Goal: Information Seeking & Learning: Learn about a topic

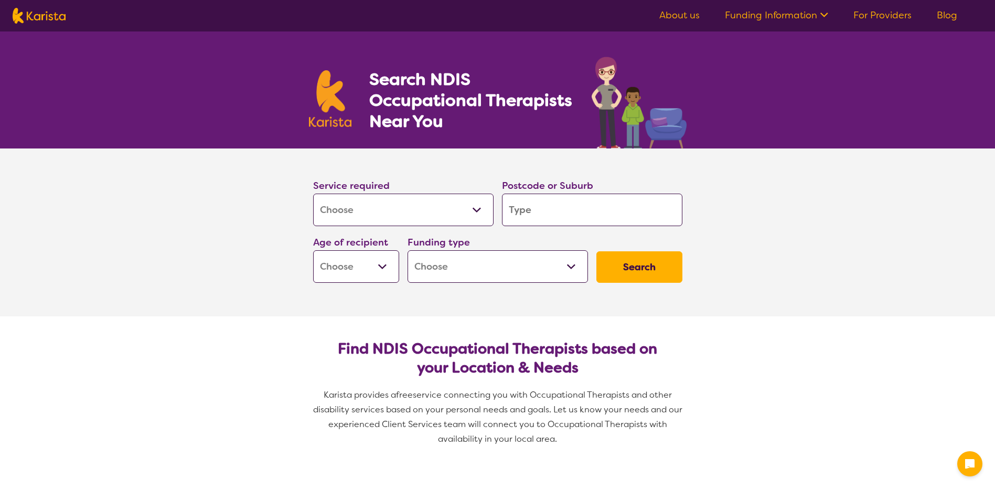
select select "[MEDICAL_DATA]"
type input "r"
type input "ro"
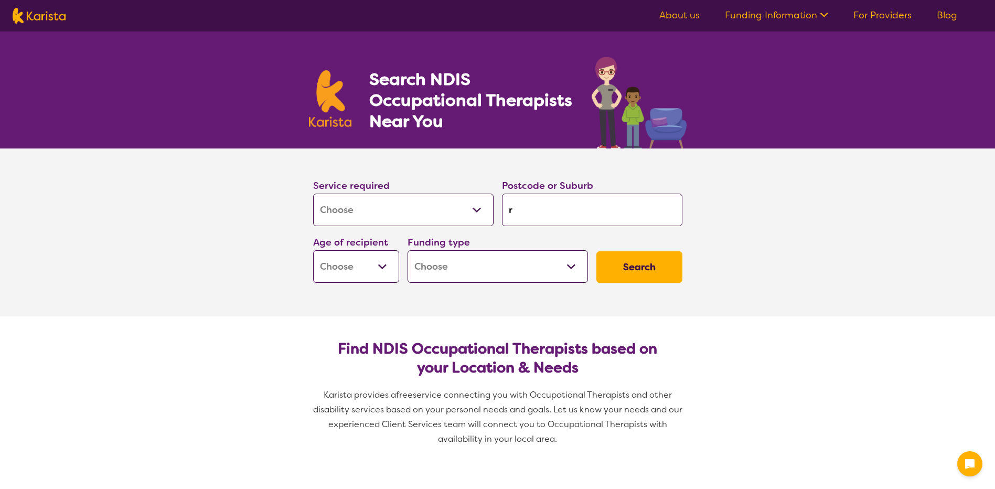
type input "ro"
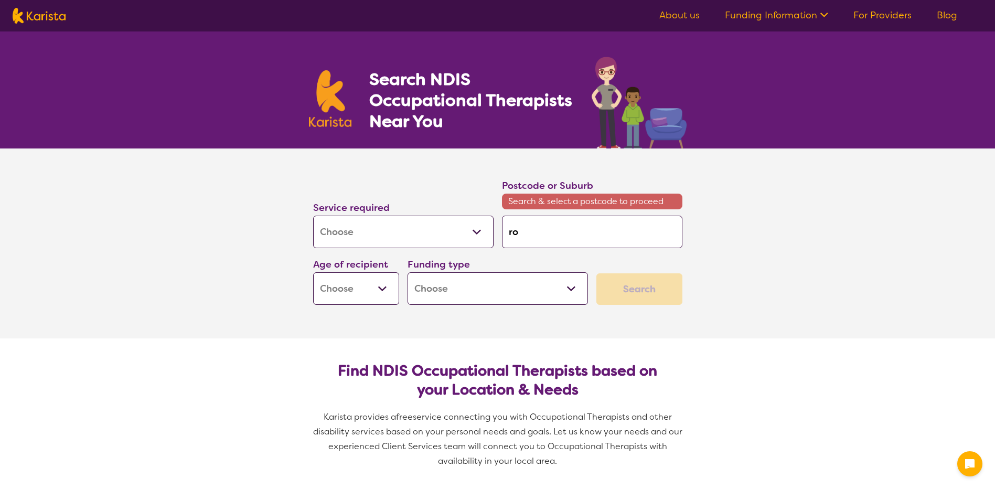
type input "rob"
type input "robi"
type input "robi n"
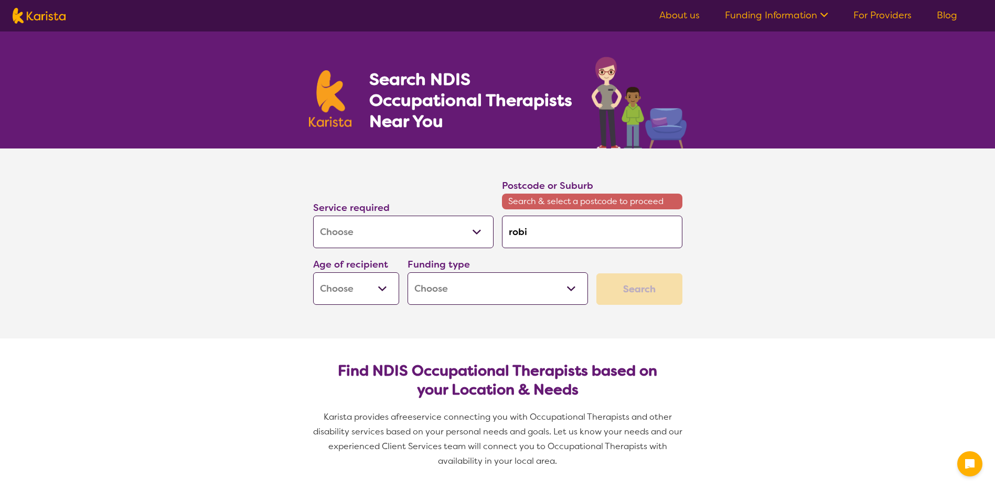
type input "robi n"
type input "robi na"
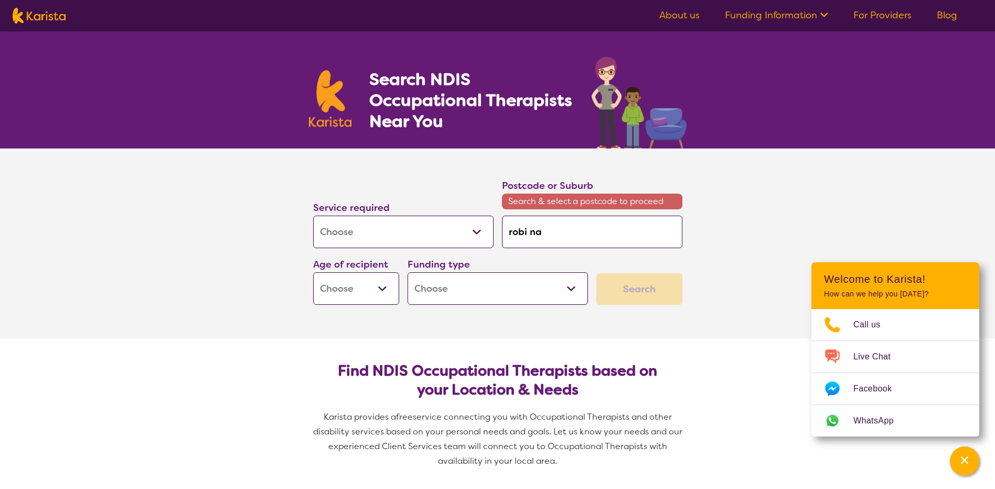
type input "robina"
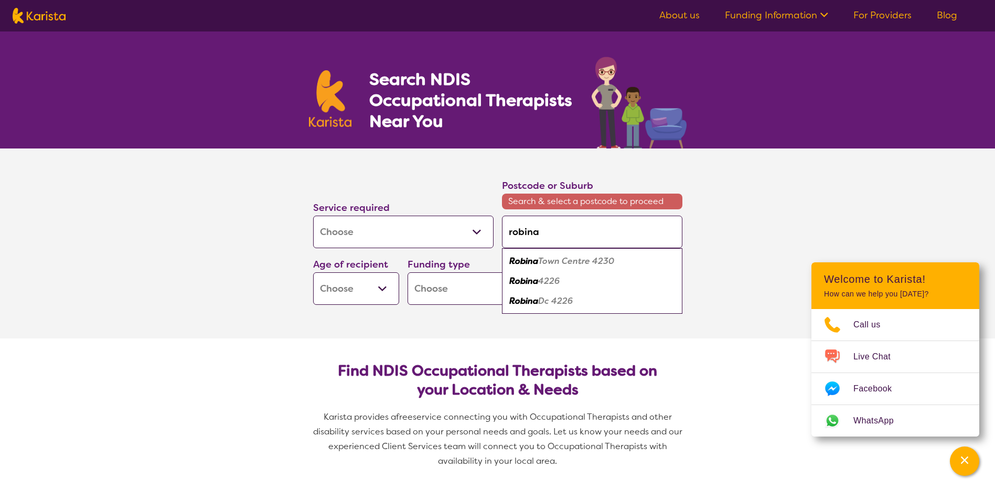
click at [525, 283] on em "Robina" at bounding box center [523, 280] width 29 height 11
type input "4226"
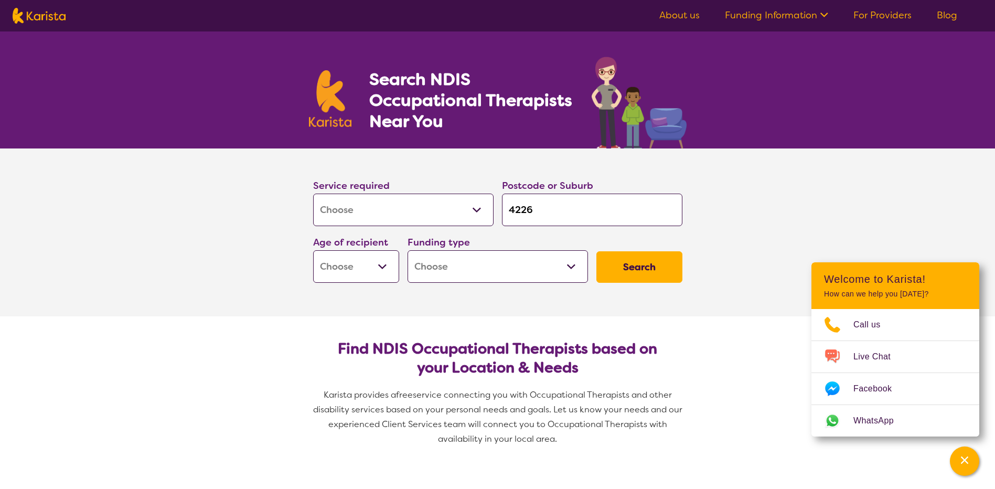
click at [413, 266] on select "Home Care Package (HCP) National Disability Insurance Scheme (NDIS) I don't know" at bounding box center [498, 266] width 180 height 33
click at [360, 274] on select "Early Childhood - 0 to 9 Child - 10 to 11 Adolescent - 12 to 17 Adult - 18 to 6…" at bounding box center [356, 266] width 86 height 33
select select "AD"
click at [313, 250] on select "Early Childhood - 0 to 9 Child - 10 to 11 Adolescent - 12 to 17 Adult - 18 to 6…" at bounding box center [356, 266] width 86 height 33
select select "AD"
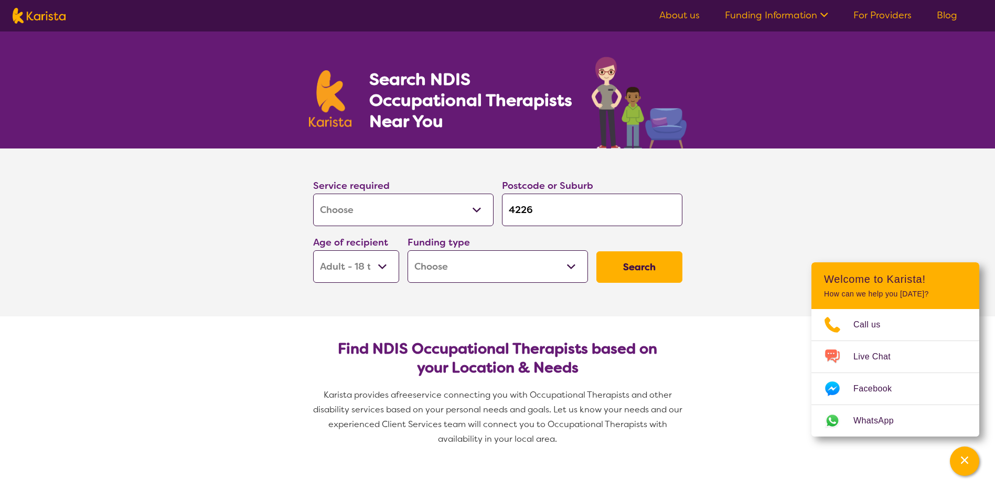
click at [469, 274] on select "Home Care Package (HCP) National Disability Insurance Scheme (NDIS) I don't know" at bounding box center [498, 266] width 180 height 33
select select "i-don-t-know"
click at [408, 250] on select "Home Care Package (HCP) National Disability Insurance Scheme (NDIS) I don't know" at bounding box center [498, 266] width 180 height 33
select select "i-don-t-know"
click at [634, 261] on button "Search" at bounding box center [639, 266] width 86 height 31
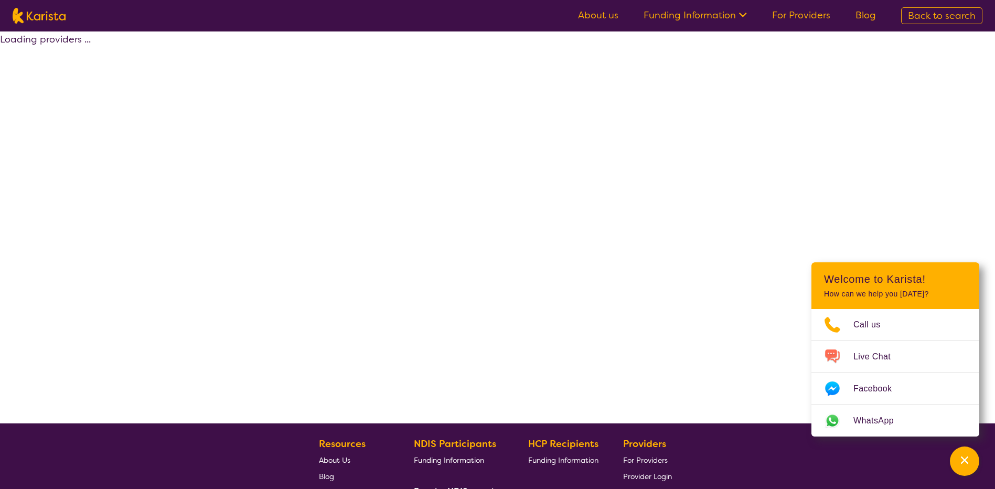
select select "[MEDICAL_DATA]"
select select "AD"
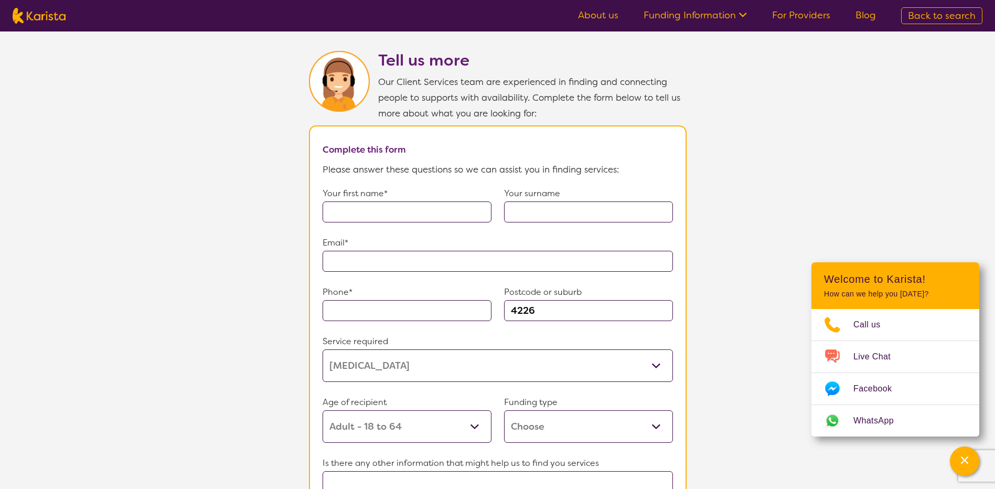
scroll to position [787, 0]
